Goal: Entertainment & Leisure: Browse casually

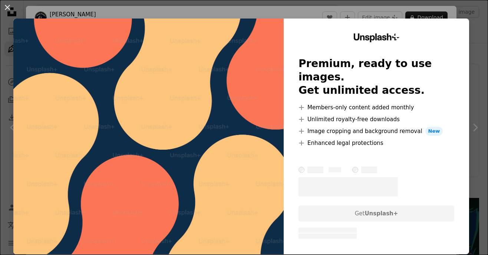
scroll to position [2158, 0]
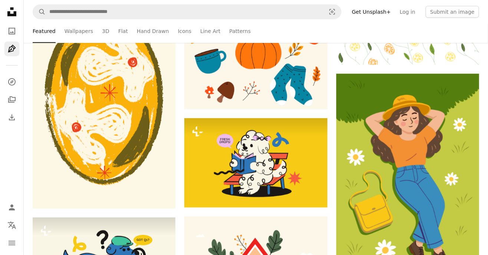
scroll to position [2715, 0]
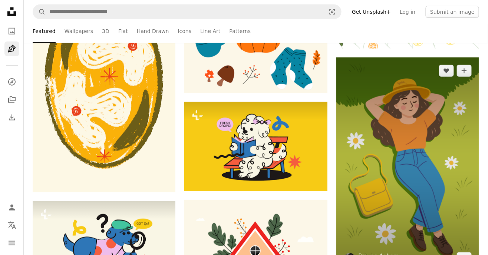
click at [365, 112] on img at bounding box center [407, 164] width 143 height 214
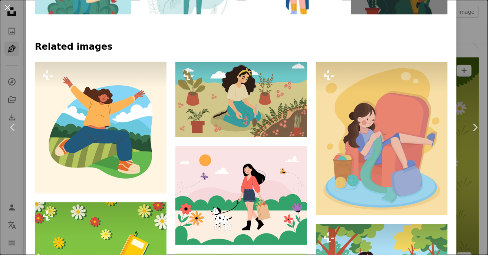
scroll to position [424, 0]
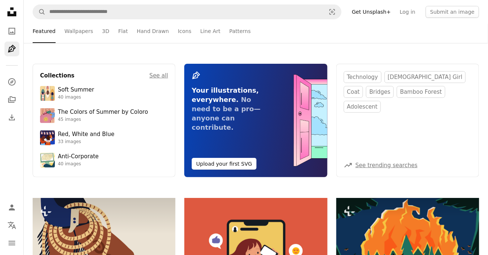
click at [187, 34] on ul "Featured Wallpapers 3D Flat Hand Drawn Icons Line Art Patterns" at bounding box center [271, 31] width 414 height 24
click at [200, 29] on link "Line Art" at bounding box center [210, 31] width 20 height 24
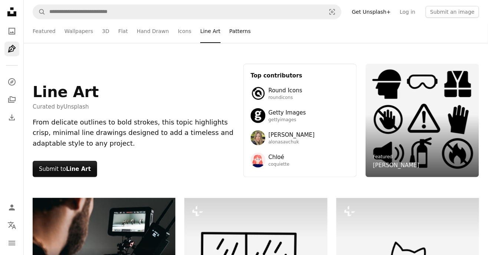
click at [229, 31] on link "Patterns" at bounding box center [239, 31] width 21 height 24
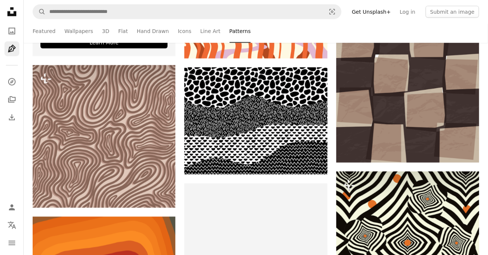
scroll to position [327, 0]
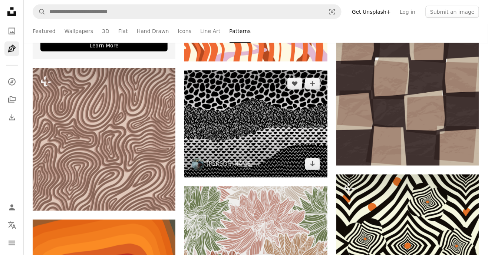
click at [300, 124] on img at bounding box center [255, 123] width 143 height 107
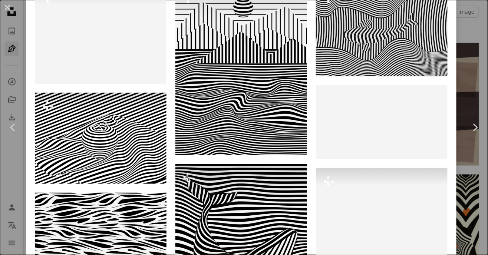
scroll to position [500, 0]
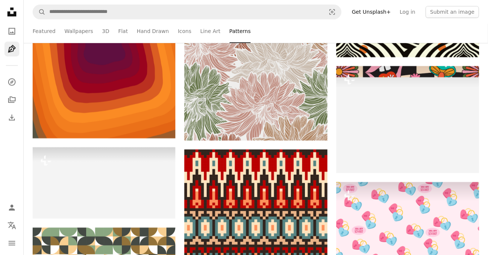
scroll to position [566, 0]
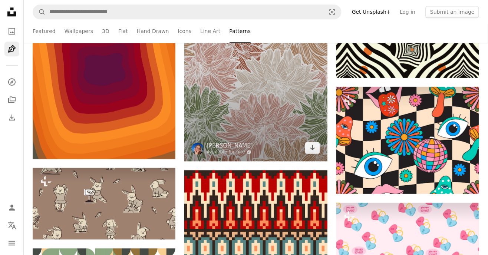
click at [269, 154] on img at bounding box center [255, 54] width 143 height 214
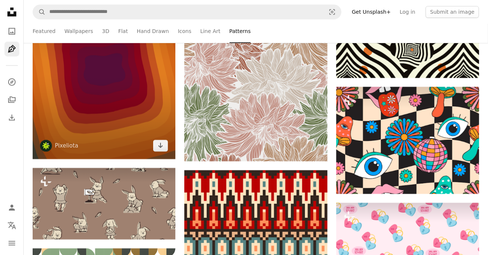
click at [144, 100] on img at bounding box center [104, 69] width 143 height 179
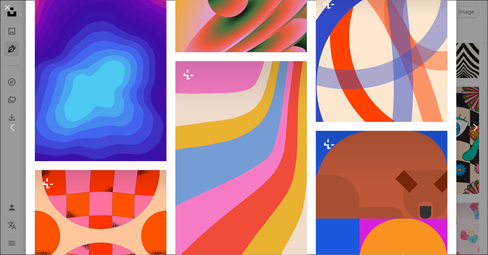
scroll to position [979, 0]
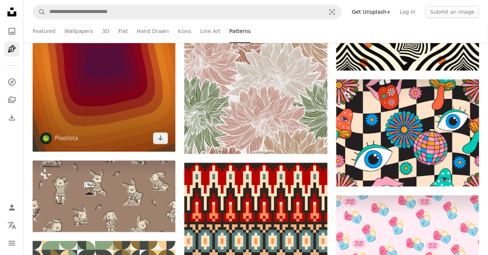
scroll to position [580, 0]
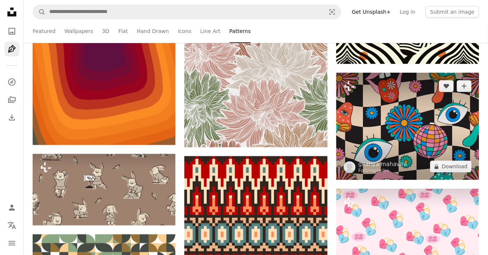
click at [432, 137] on img at bounding box center [407, 126] width 143 height 107
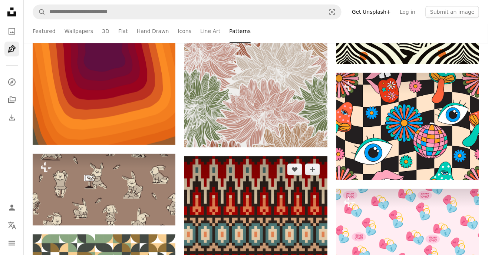
click at [298, 239] on img at bounding box center [255, 227] width 143 height 143
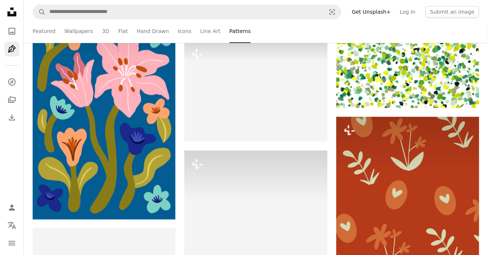
scroll to position [1497, 0]
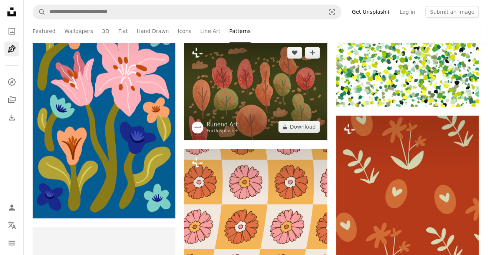
click at [272, 95] on img at bounding box center [255, 89] width 143 height 101
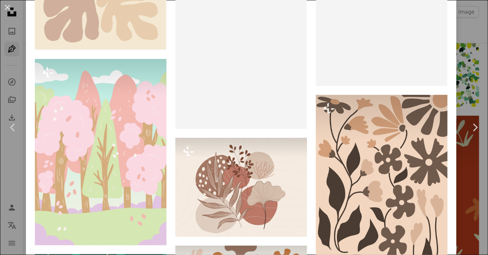
scroll to position [788, 0]
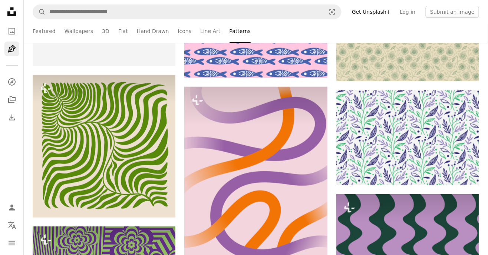
scroll to position [4288, 0]
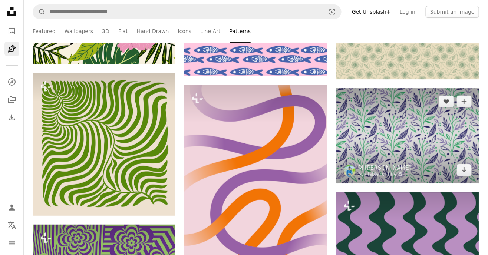
click at [441, 164] on img at bounding box center [407, 135] width 143 height 95
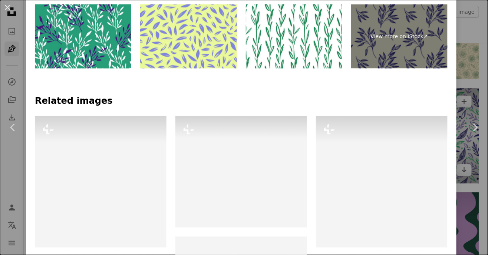
scroll to position [380, 0]
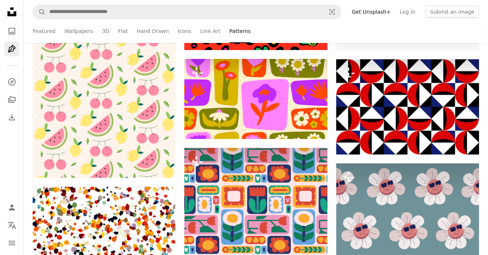
scroll to position [6008, 0]
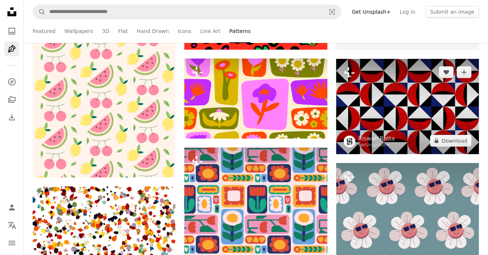
click at [463, 129] on img at bounding box center [407, 106] width 143 height 95
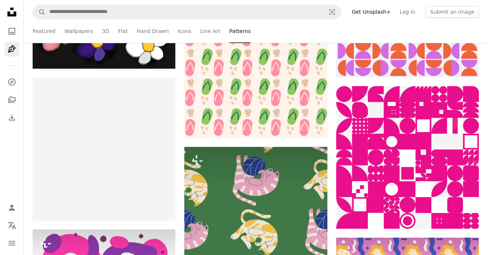
scroll to position [7318, 0]
